Goal: Information Seeking & Learning: Learn about a topic

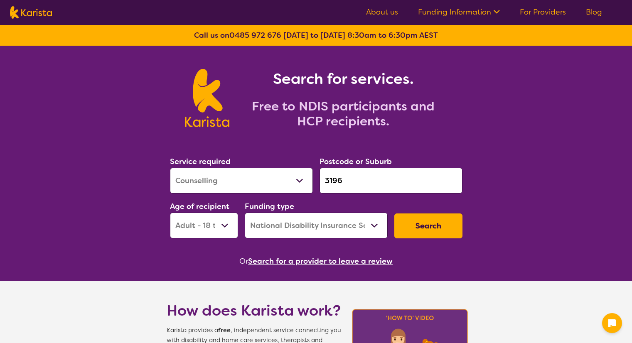
select select "Counselling"
select select "AD"
select select "NDIS"
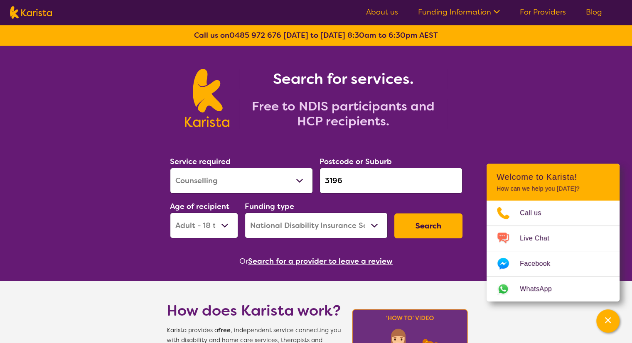
click at [424, 228] on button "Search" at bounding box center [428, 226] width 68 height 25
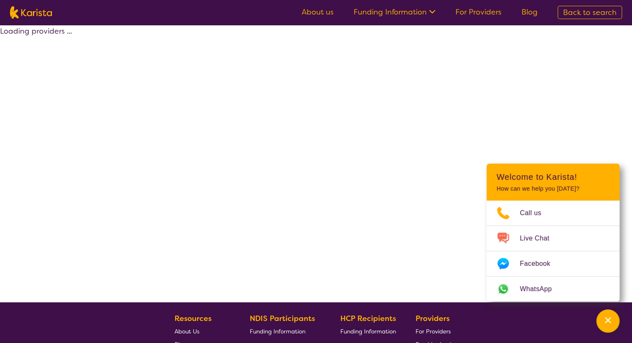
select select "by_score"
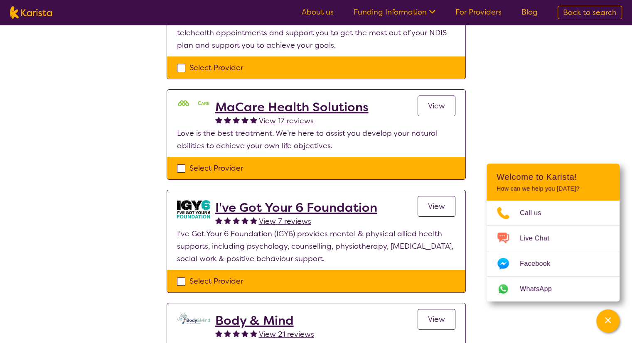
scroll to position [208, 0]
